Goal: Information Seeking & Learning: Learn about a topic

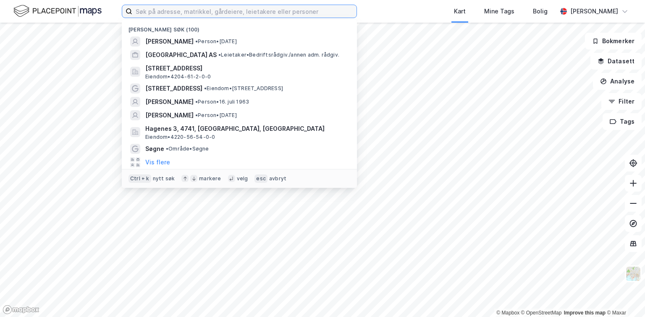
click at [287, 13] on input at bounding box center [244, 11] width 224 height 13
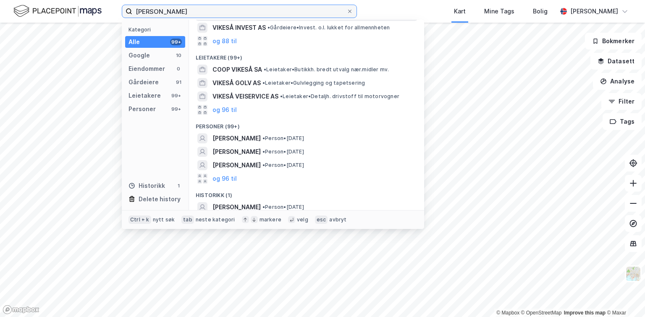
scroll to position [113, 0]
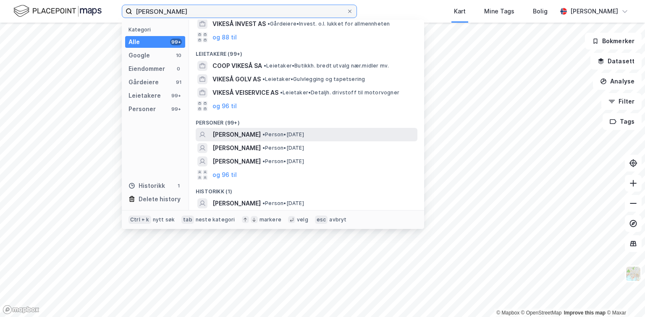
type input "[PERSON_NAME]"
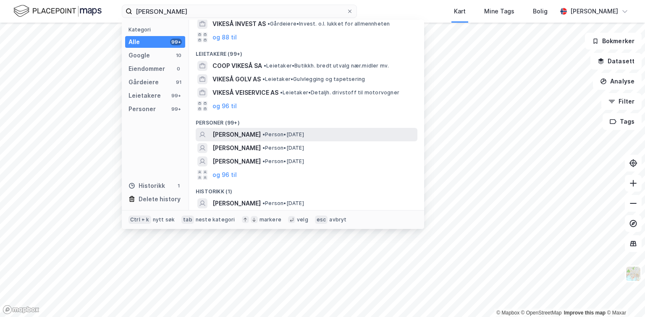
click at [240, 133] on span "[PERSON_NAME]" at bounding box center [236, 135] width 48 height 10
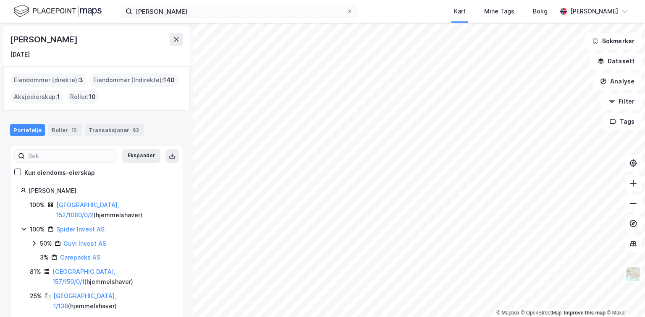
click at [24, 131] on div "Portefølje" at bounding box center [27, 130] width 35 height 12
click at [140, 154] on button "Ekspander" at bounding box center [141, 155] width 38 height 13
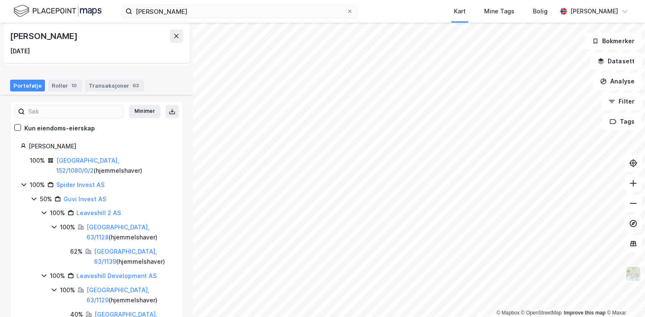
scroll to position [34, 0]
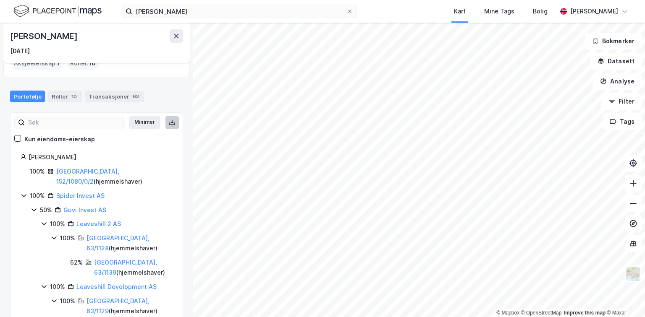
click at [171, 122] on icon at bounding box center [172, 123] width 3 height 2
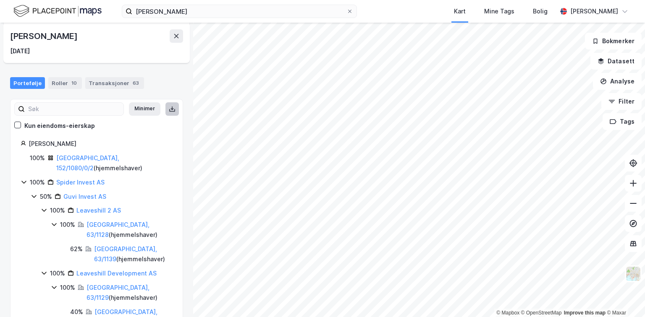
scroll to position [0, 0]
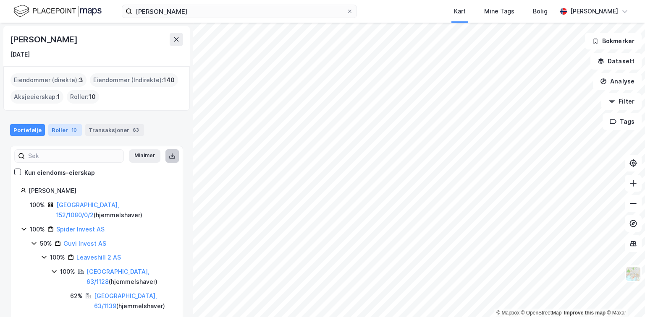
click at [63, 132] on div "Roller 10" at bounding box center [65, 130] width 34 height 12
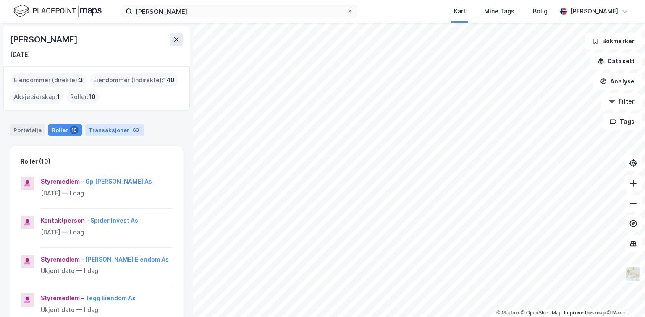
click at [111, 129] on div "Transaksjoner 63" at bounding box center [114, 130] width 59 height 12
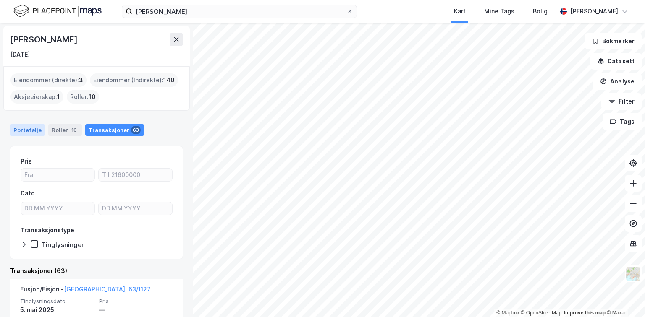
click at [31, 129] on div "Portefølje" at bounding box center [27, 130] width 35 height 12
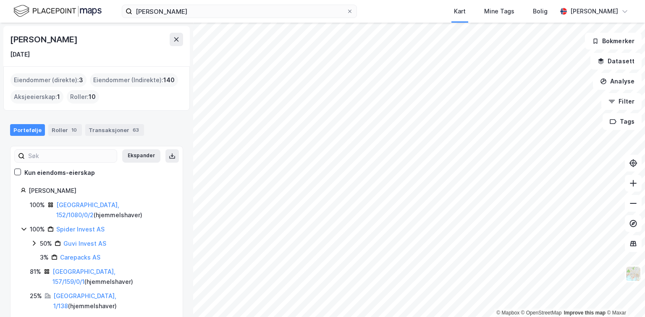
click at [50, 78] on div "Eiendommer (direkte) : 3" at bounding box center [48, 79] width 76 height 13
click at [18, 171] on icon at bounding box center [18, 171] width 5 height 3
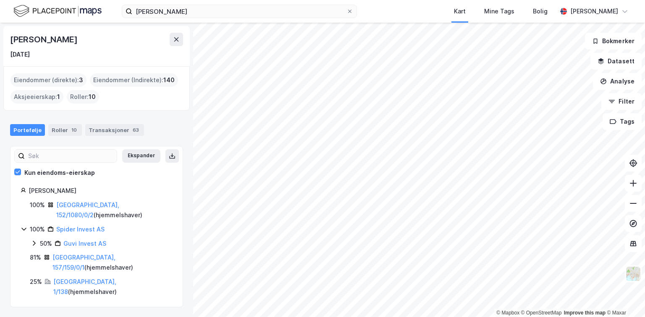
click at [34, 243] on icon at bounding box center [34, 243] width 7 height 7
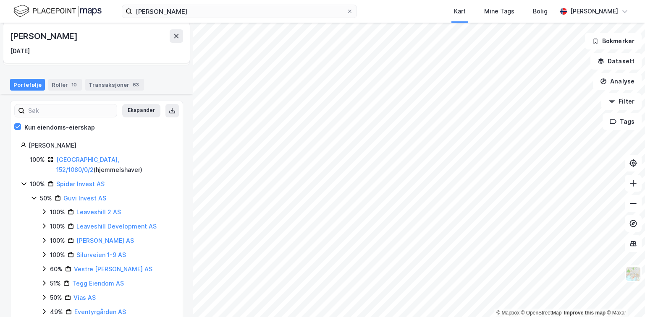
scroll to position [101, 0]
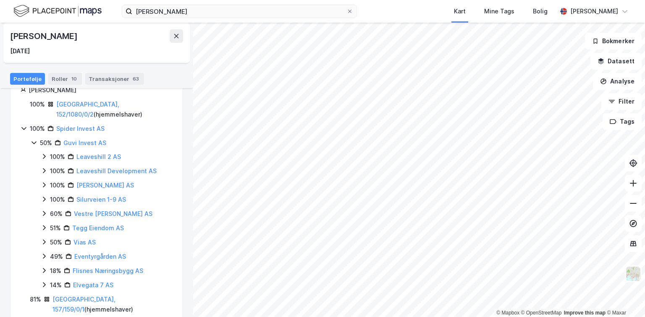
click at [44, 227] on icon at bounding box center [44, 228] width 7 height 7
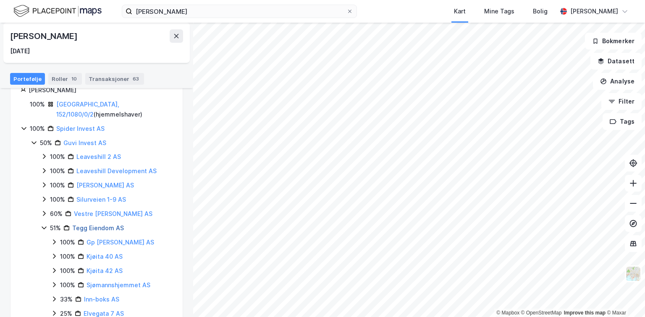
click at [95, 226] on link "Tegg Eiendom AS" at bounding box center [98, 228] width 52 height 7
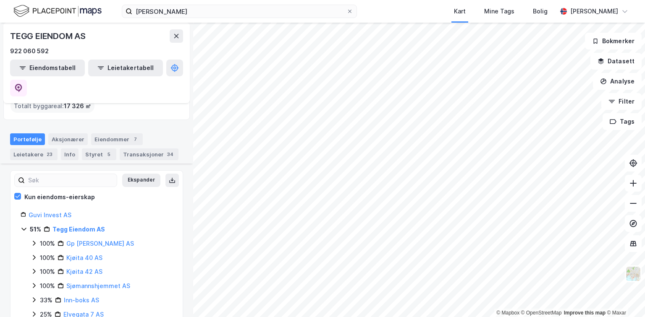
scroll to position [101, 0]
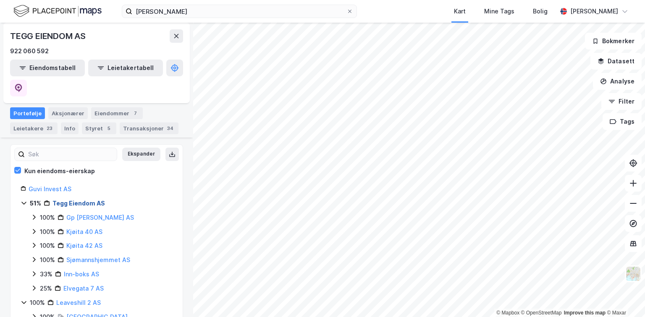
click at [67, 200] on link "Tegg Eiendom AS" at bounding box center [78, 203] width 52 height 7
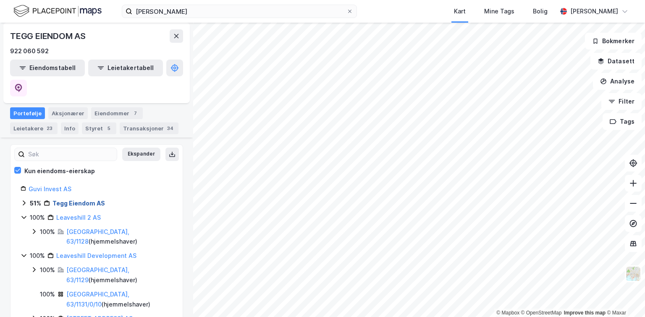
click at [67, 200] on link "Tegg Eiendom AS" at bounding box center [78, 203] width 52 height 7
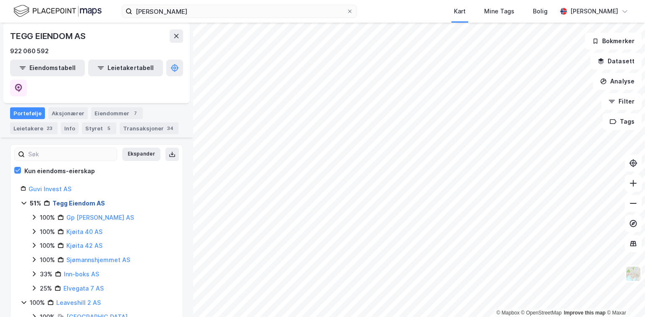
click at [68, 200] on link "Tegg Eiendom AS" at bounding box center [78, 203] width 52 height 7
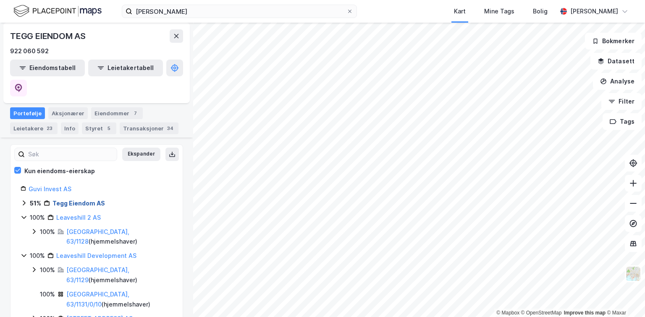
click at [68, 200] on link "Tegg Eiendom AS" at bounding box center [78, 203] width 52 height 7
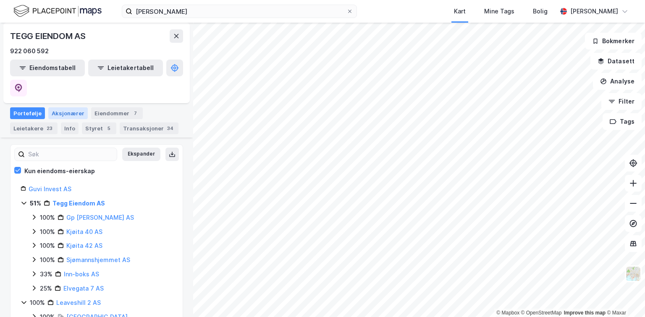
click at [68, 107] on div "Aksjonærer" at bounding box center [67, 113] width 39 height 12
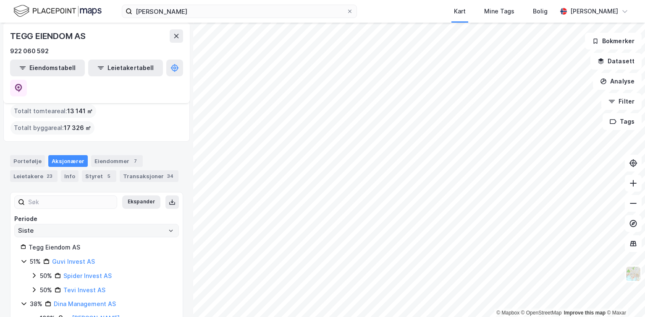
scroll to position [67, 0]
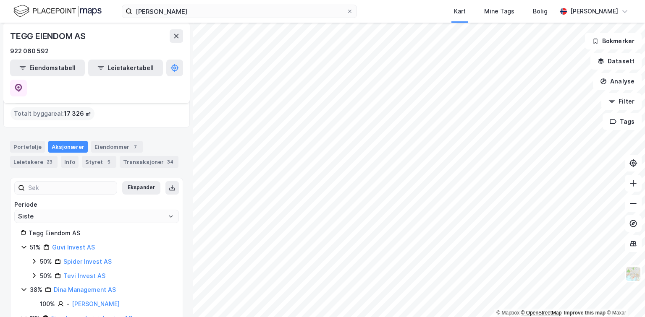
click at [533, 317] on html "[PERSON_NAME] Kart Mine Tags Bolig [PERSON_NAME] © Mapbox © OpenStreetMap Impro…" at bounding box center [322, 158] width 645 height 317
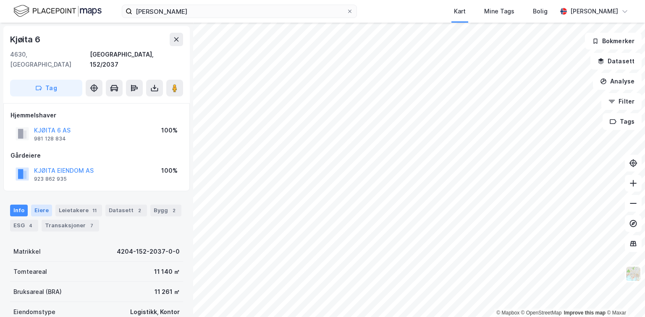
click at [40, 205] on div "Eiere" at bounding box center [41, 211] width 21 height 12
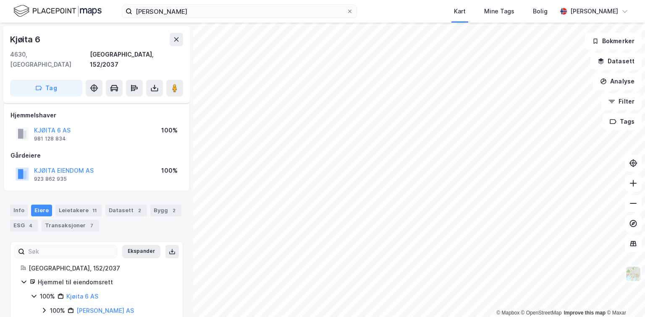
scroll to position [9, 0]
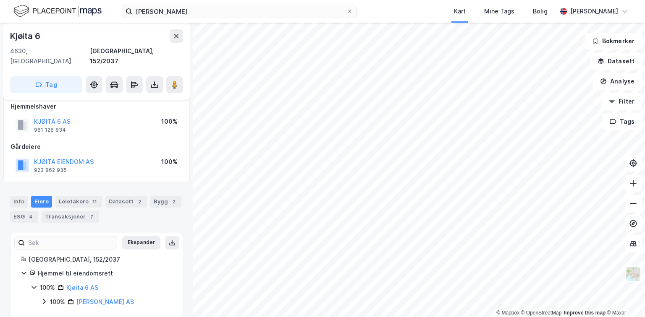
click at [34, 284] on icon at bounding box center [34, 287] width 7 height 7
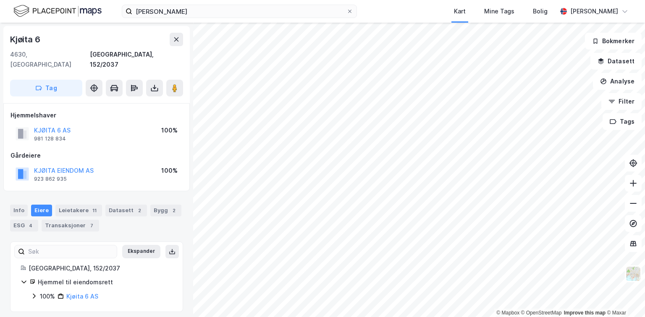
click at [27, 279] on icon at bounding box center [24, 282] width 7 height 7
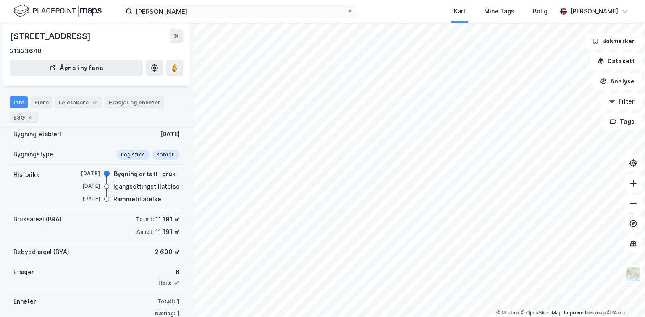
scroll to position [59, 0]
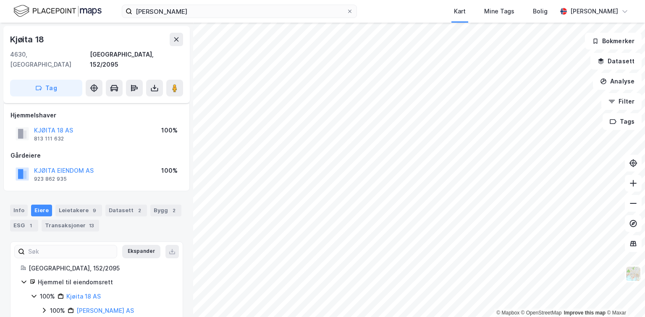
scroll to position [9, 0]
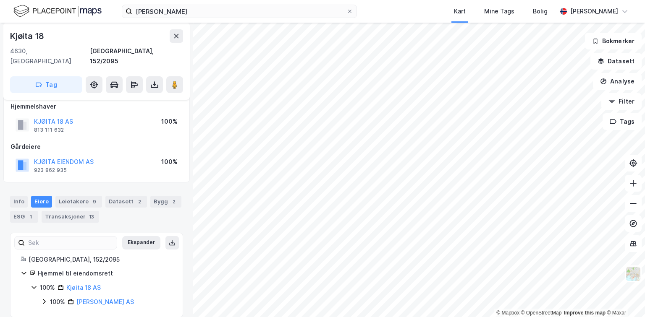
click at [434, 8] on div "[PERSON_NAME] Kart Mine Tags [GEOGRAPHIC_DATA][PERSON_NAME] © Mapbox © OpenStre…" at bounding box center [322, 158] width 645 height 317
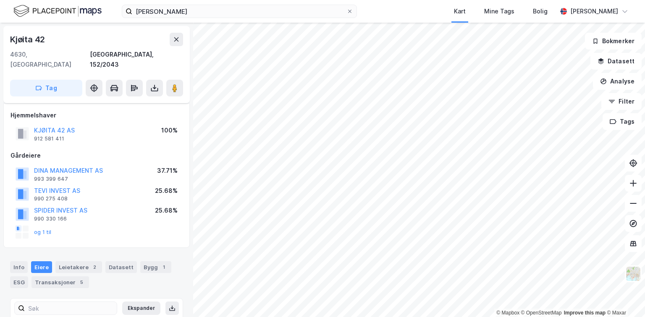
scroll to position [9, 0]
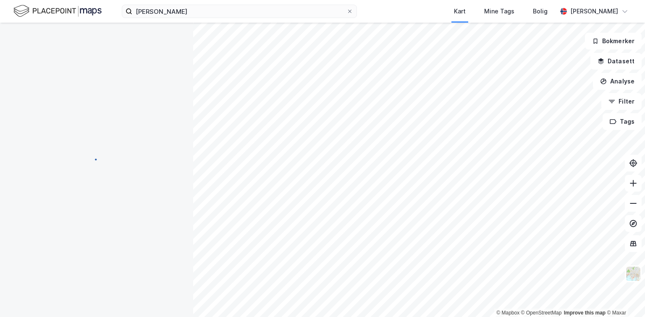
scroll to position [9, 0]
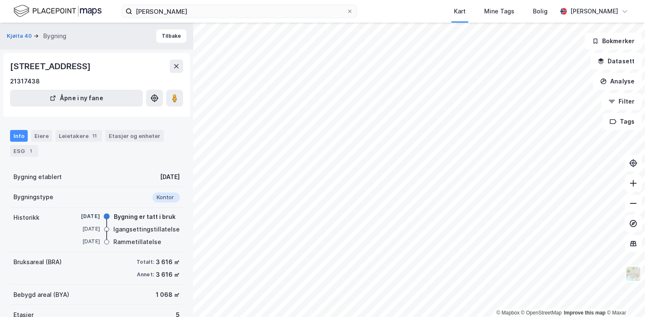
scroll to position [9, 0]
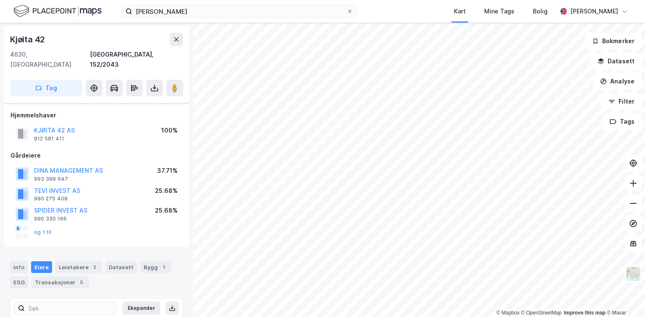
scroll to position [9, 0]
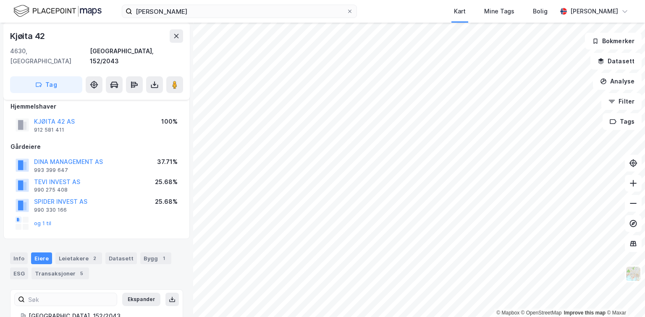
click at [38, 217] on div "og 1 til" at bounding box center [34, 223] width 36 height 13
click at [0, 0] on button "og 1 til" at bounding box center [0, 0] width 0 height 0
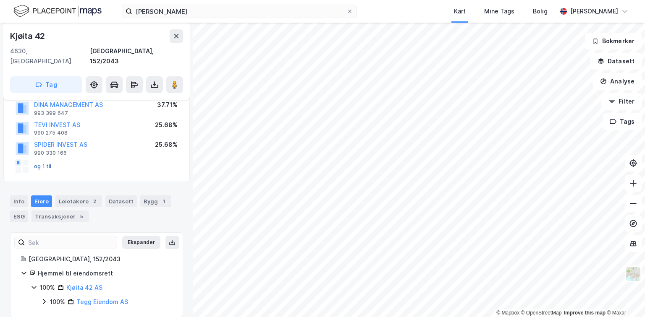
click at [0, 0] on button "og 1 til" at bounding box center [0, 0] width 0 height 0
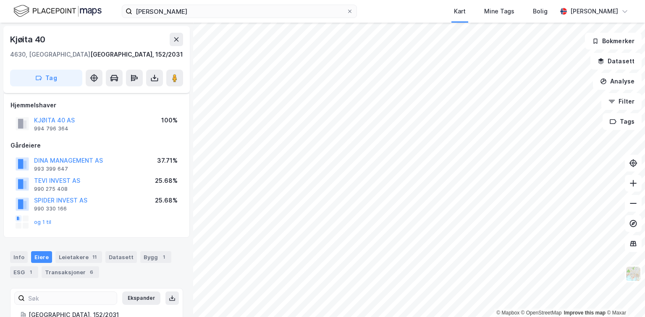
scroll to position [66, 0]
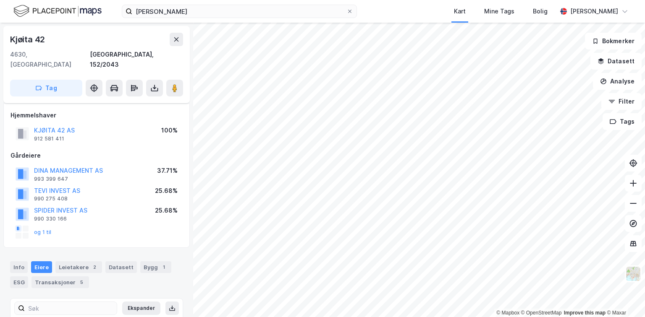
scroll to position [66, 0]
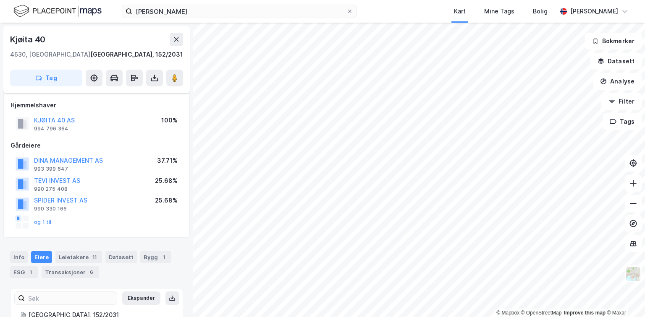
scroll to position [66, 0]
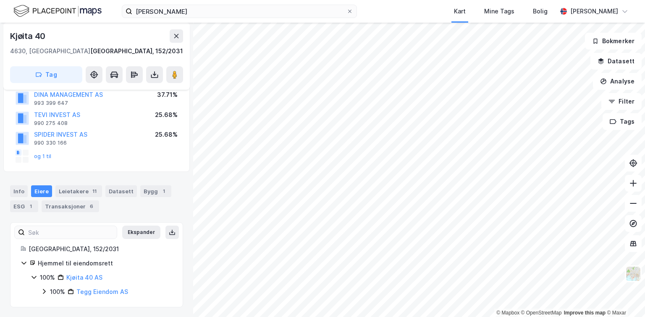
scroll to position [66, 0]
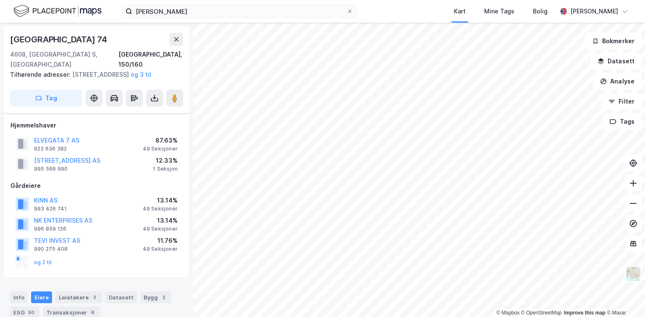
scroll to position [66, 0]
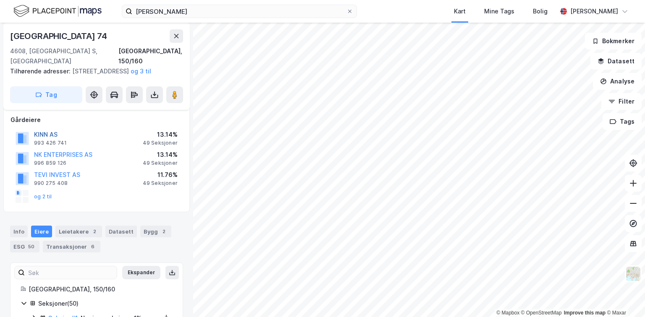
click at [0, 0] on button "KINN AS" at bounding box center [0, 0] width 0 height 0
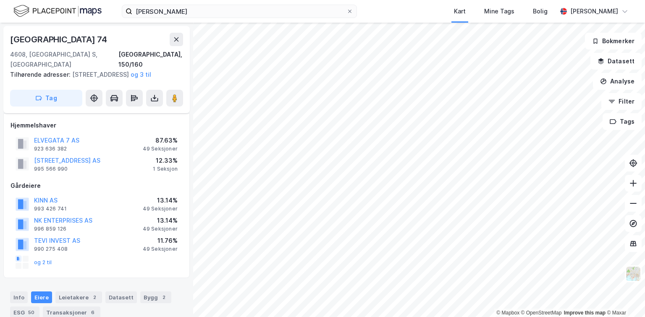
scroll to position [66, 0]
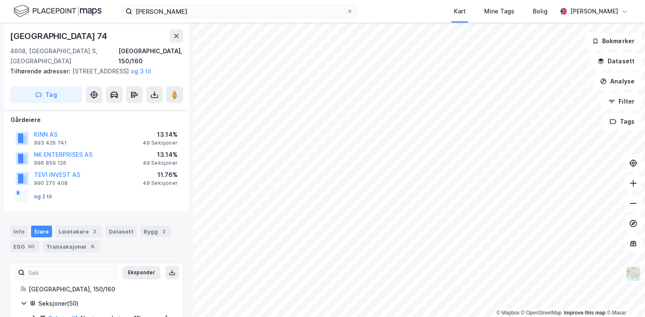
click at [0, 0] on button "og 2 til" at bounding box center [0, 0] width 0 height 0
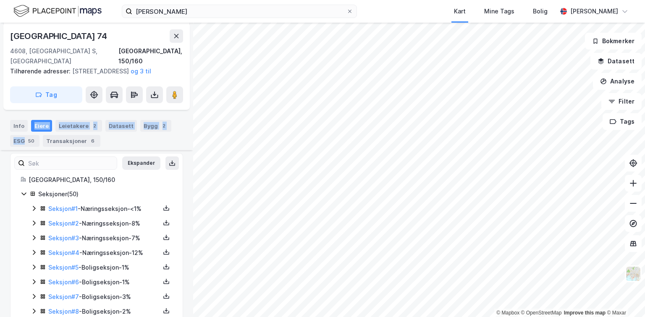
drag, startPoint x: 26, startPoint y: 136, endPoint x: 29, endPoint y: 132, distance: 4.5
click at [27, 134] on div "Info Eiere Leietakere 2 Datasett Bygg 2 ESG 50 Transaksjoner 6" at bounding box center [96, 133] width 173 height 27
click at [42, 125] on div "Eiere" at bounding box center [41, 126] width 21 height 12
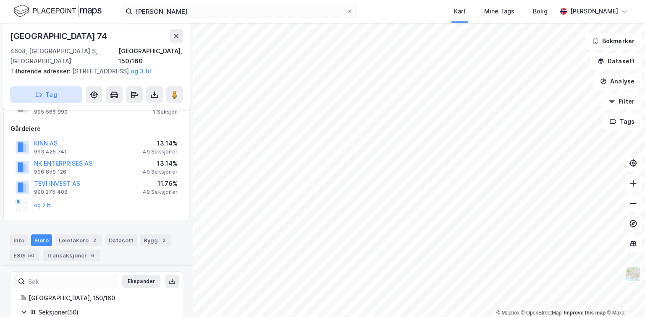
scroll to position [43, 0]
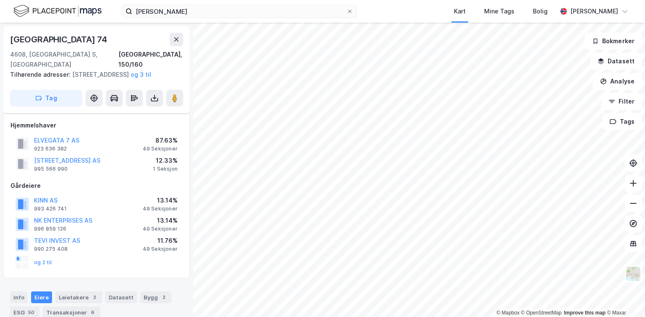
scroll to position [43, 0]
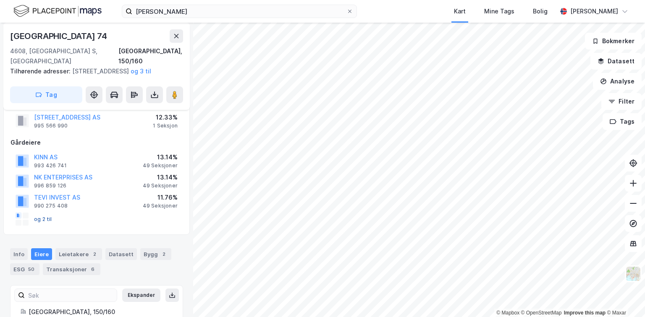
click at [0, 0] on button "og 2 til" at bounding box center [0, 0] width 0 height 0
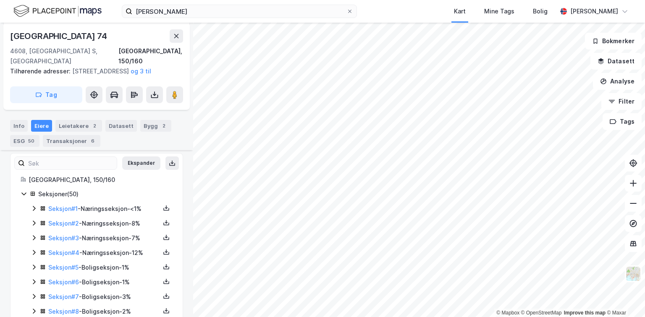
click at [24, 196] on icon at bounding box center [24, 194] width 7 height 7
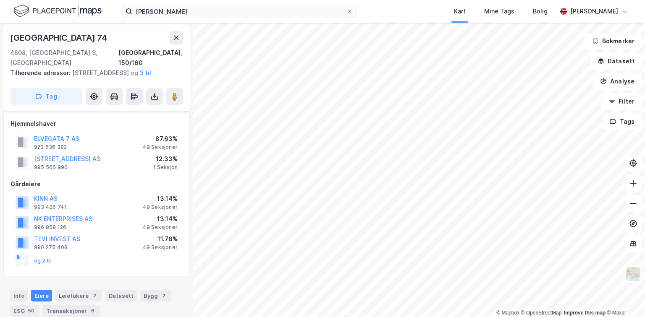
scroll to position [0, 0]
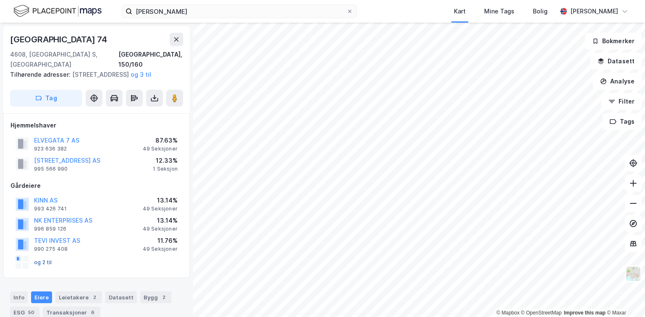
click at [0, 0] on button "og 2 til" at bounding box center [0, 0] width 0 height 0
click at [0, 0] on button "NK ENTERPRISES AS" at bounding box center [0, 0] width 0 height 0
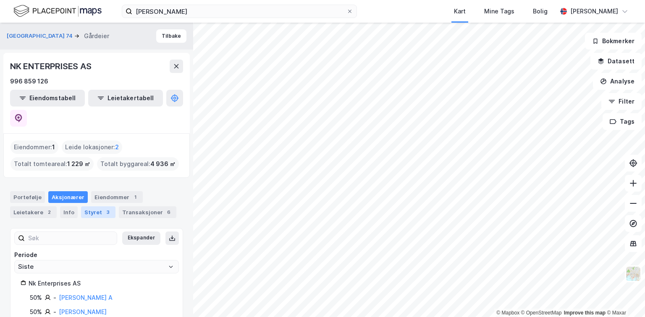
click at [90, 207] on div "Styret 3" at bounding box center [98, 213] width 34 height 12
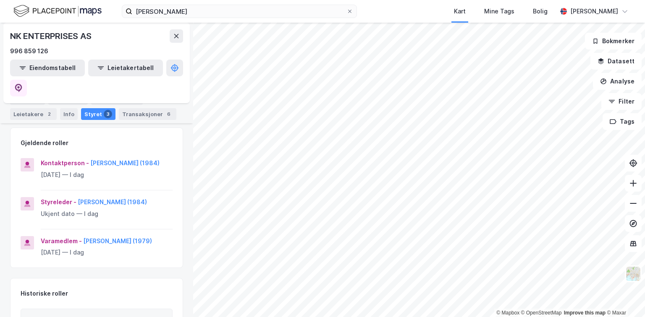
scroll to position [67, 0]
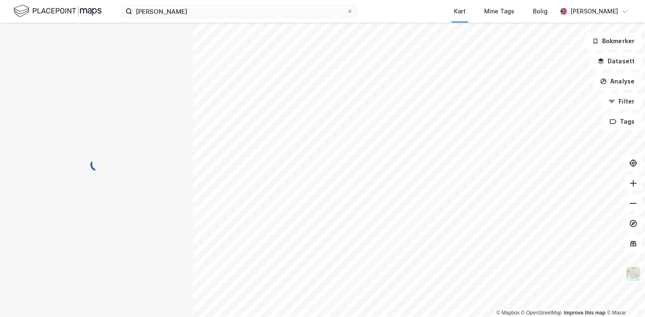
scroll to position [0, 0]
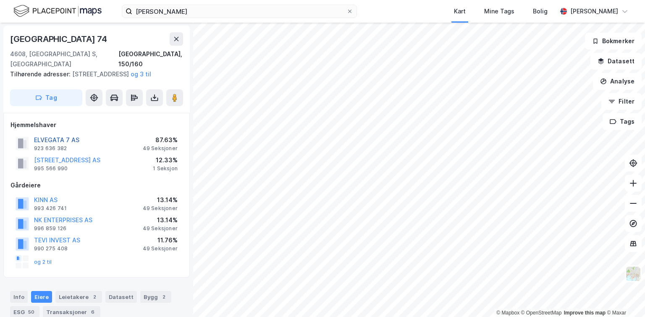
click at [0, 0] on button "ELVEGATA 7 AS" at bounding box center [0, 0] width 0 height 0
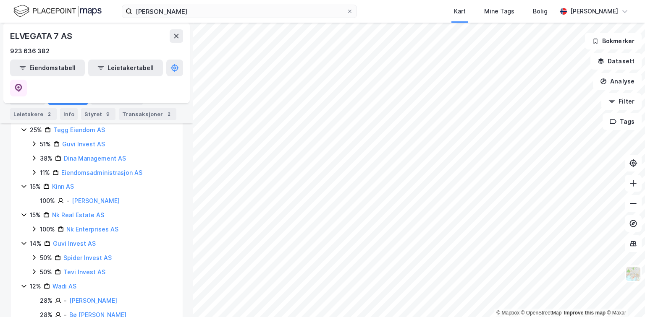
scroll to position [134, 0]
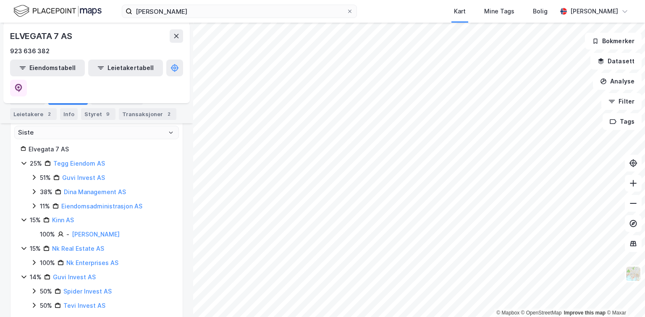
click at [22, 160] on icon at bounding box center [24, 163] width 7 height 7
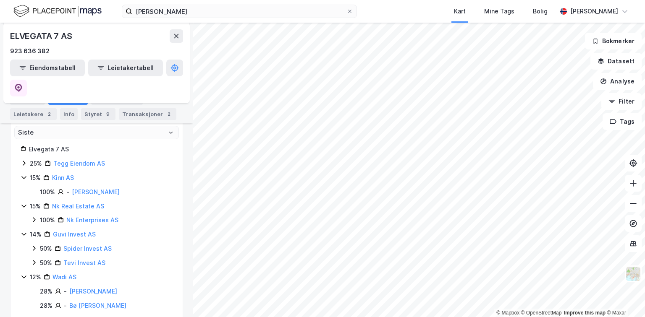
click at [23, 176] on icon at bounding box center [23, 177] width 5 height 3
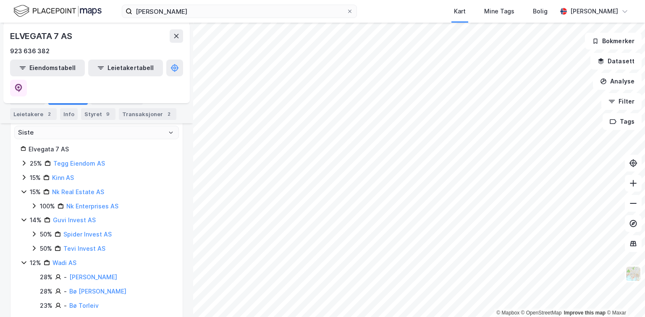
click at [25, 188] on icon at bounding box center [24, 191] width 7 height 7
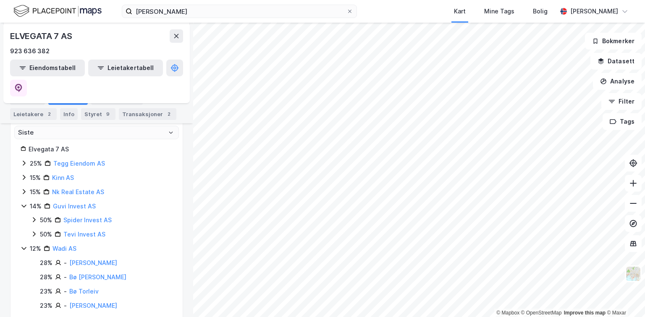
click at [23, 205] on icon at bounding box center [23, 206] width 5 height 3
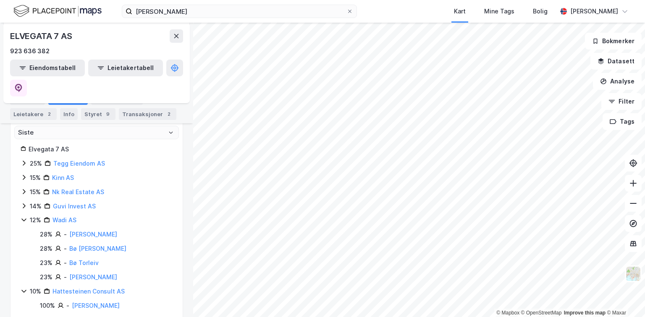
click at [22, 219] on icon at bounding box center [23, 220] width 5 height 3
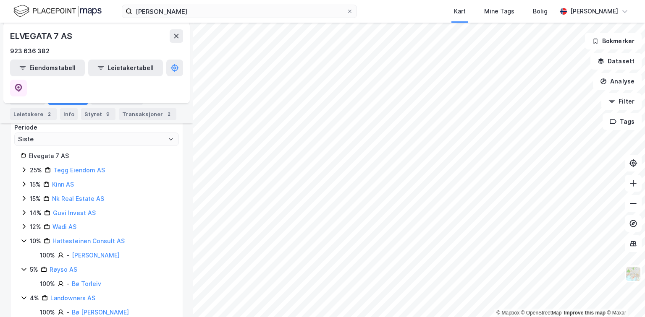
click at [23, 238] on icon at bounding box center [24, 241] width 7 height 7
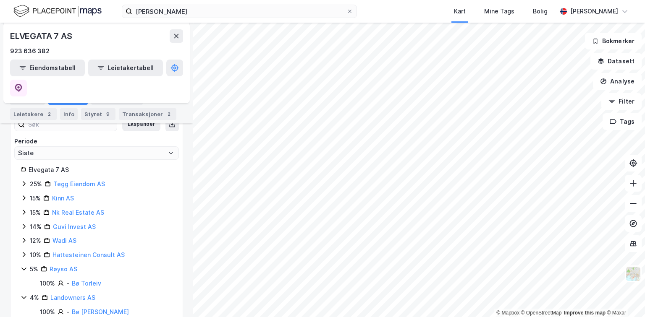
click at [25, 266] on icon at bounding box center [24, 269] width 7 height 7
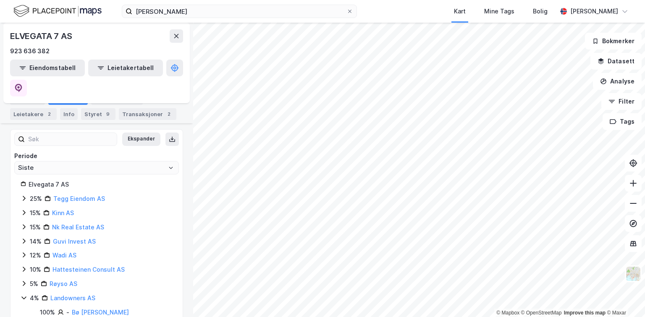
click at [23, 295] on icon at bounding box center [24, 298] width 7 height 7
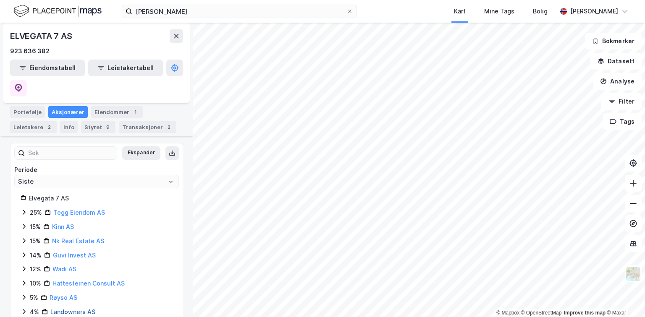
click at [76, 309] on link "Landowners AS" at bounding box center [72, 312] width 45 height 7
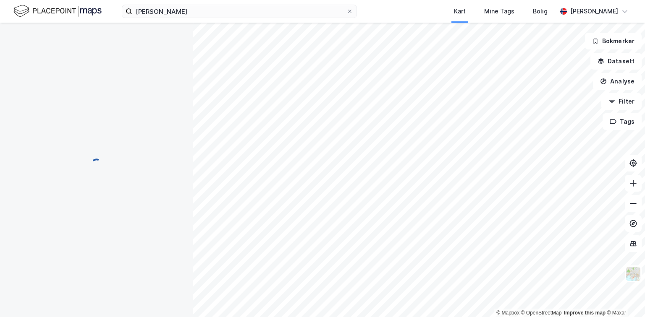
scroll to position [0, 0]
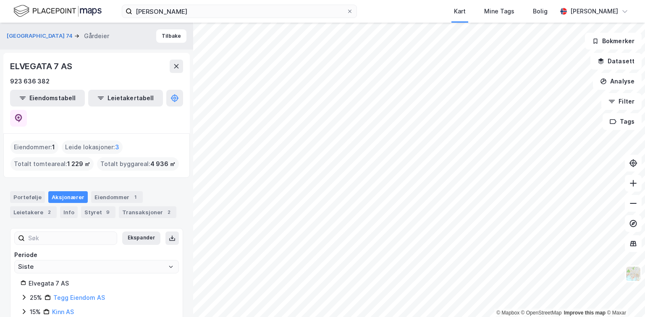
scroll to position [99, 0]
